Goal: Navigation & Orientation: Find specific page/section

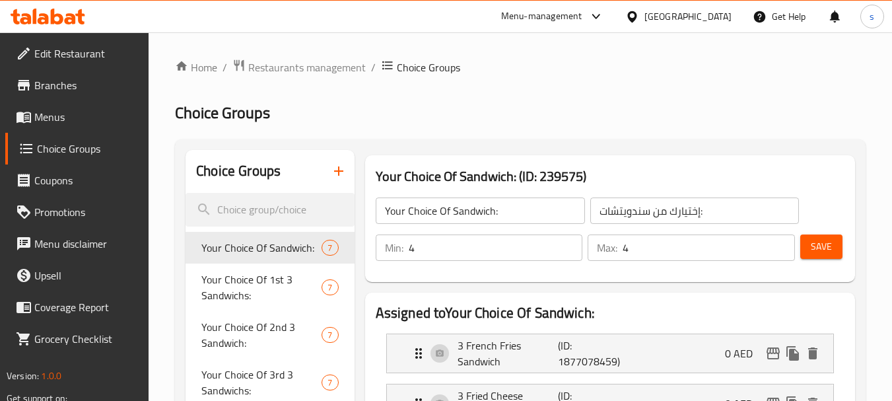
click at [665, 18] on div "[GEOGRAPHIC_DATA]" at bounding box center [688, 16] width 87 height 15
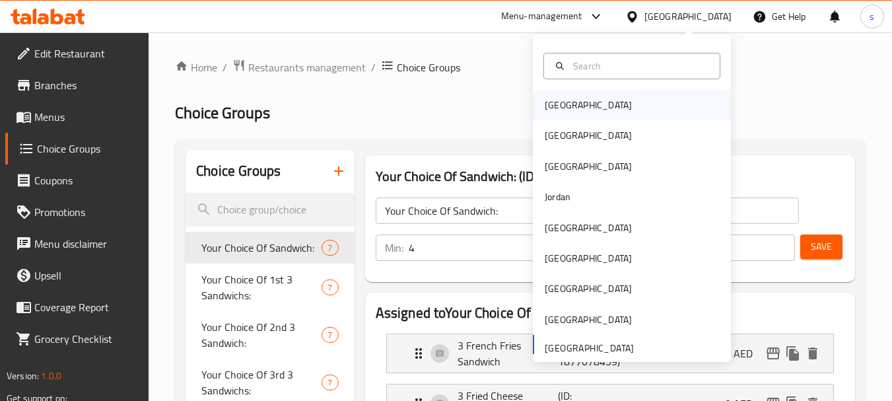
click at [606, 100] on div "[GEOGRAPHIC_DATA]" at bounding box center [632, 105] width 198 height 30
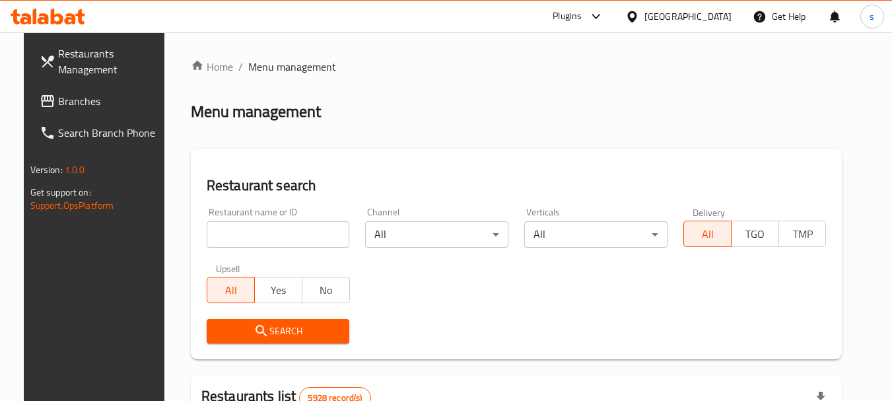
click at [713, 18] on div "[GEOGRAPHIC_DATA]" at bounding box center [688, 16] width 87 height 15
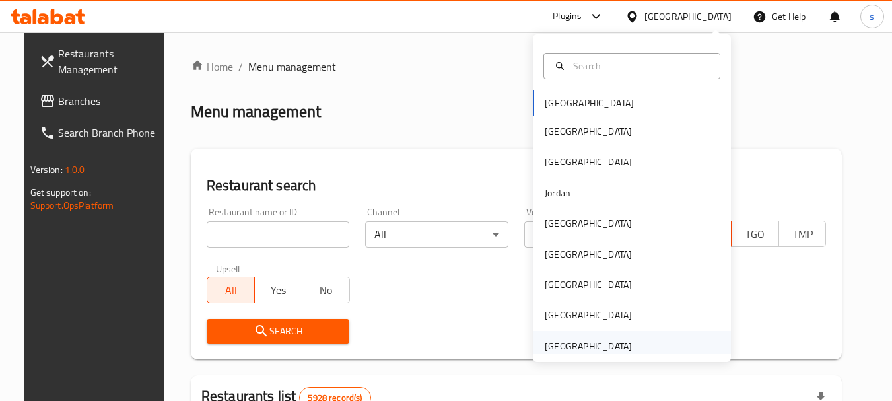
click at [563, 345] on div "[GEOGRAPHIC_DATA]" at bounding box center [588, 346] width 87 height 15
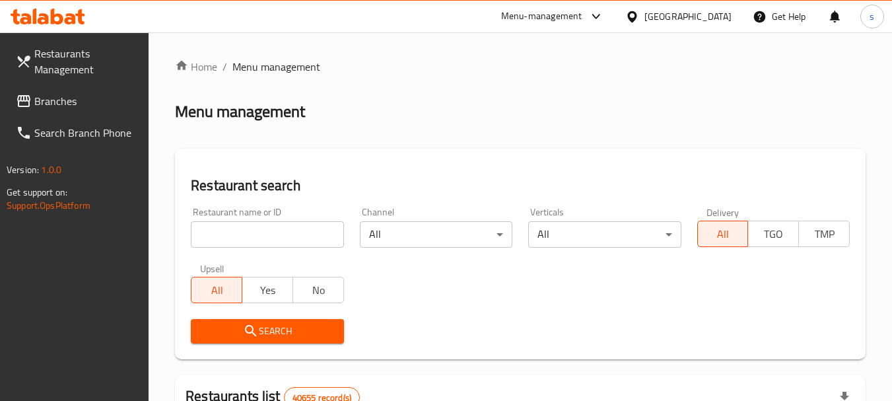
drag, startPoint x: 52, startPoint y: 106, endPoint x: 1, endPoint y: 106, distance: 51.5
click at [52, 106] on span "Branches" at bounding box center [86, 101] width 104 height 16
